Goal: Information Seeking & Learning: Learn about a topic

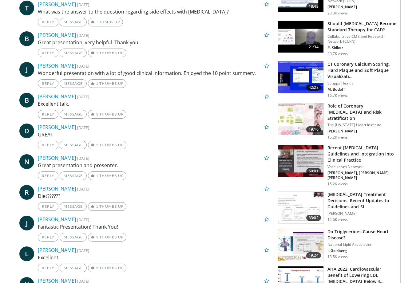
scroll to position [360, 0]
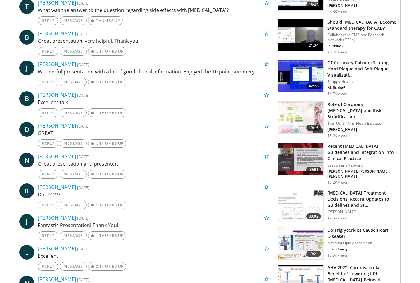
click at [345, 227] on h3 "Do Triglycerides Cause Heart Disease?" at bounding box center [361, 233] width 69 height 12
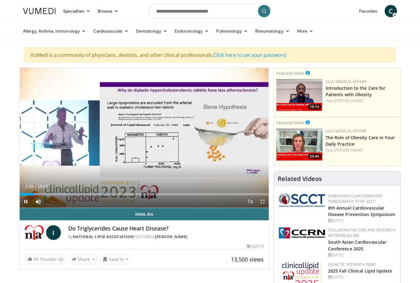
click at [147, 142] on icon "Video Player" at bounding box center [143, 137] width 17 height 17
click at [149, 142] on div "10 seconds Tap to unmute" at bounding box center [144, 138] width 249 height 140
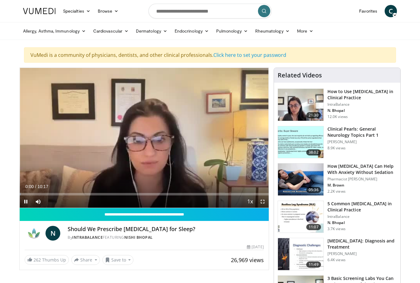
click at [52, 76] on div "10 seconds Tap to unmute" at bounding box center [144, 138] width 249 height 140
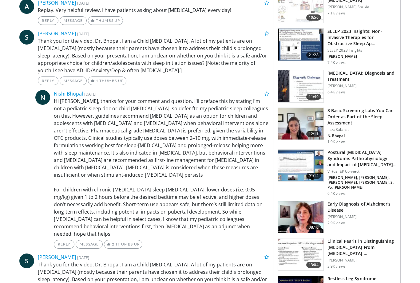
scroll to position [644, 0]
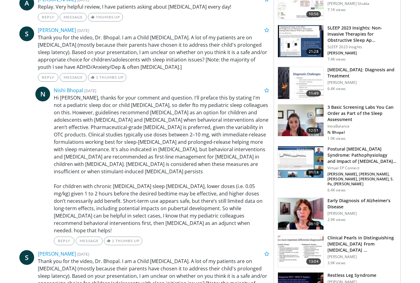
click at [298, 107] on img at bounding box center [300, 120] width 45 height 32
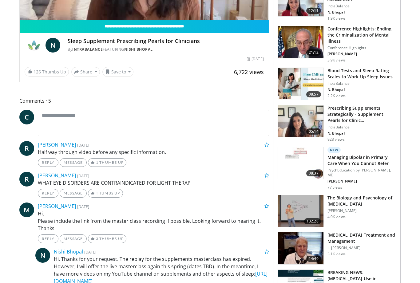
scroll to position [189, 0]
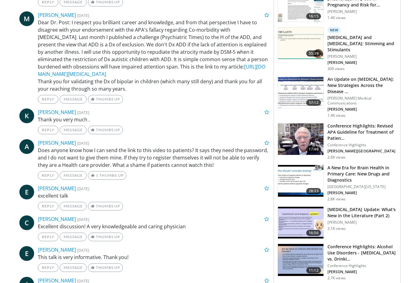
scroll to position [512, 0]
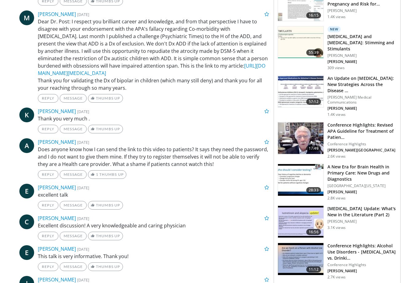
click at [296, 164] on img at bounding box center [300, 180] width 45 height 32
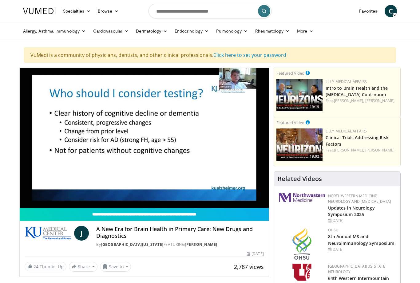
click at [175, 129] on div "10 seconds Tap to unmute" at bounding box center [144, 138] width 249 height 140
